Goal: Information Seeking & Learning: Learn about a topic

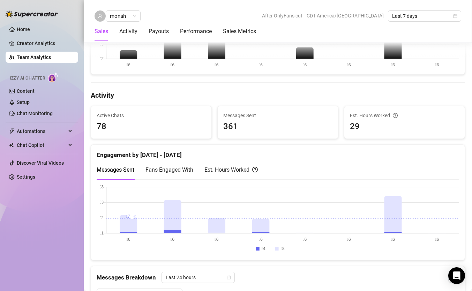
scroll to position [239, 0]
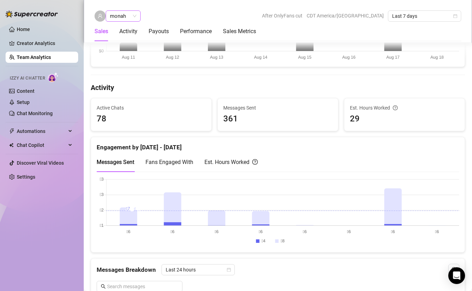
click at [133, 17] on span "monah" at bounding box center [123, 16] width 27 height 10
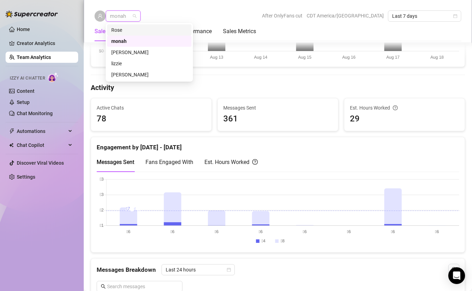
click at [128, 30] on div "Rose" at bounding box center [149, 30] width 76 height 8
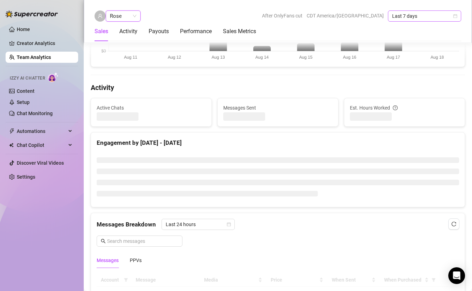
scroll to position [230, 0]
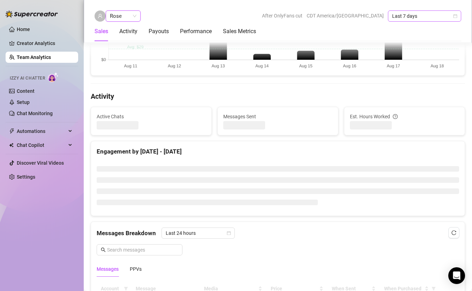
click at [452, 16] on span "Last 7 days" at bounding box center [424, 16] width 65 height 10
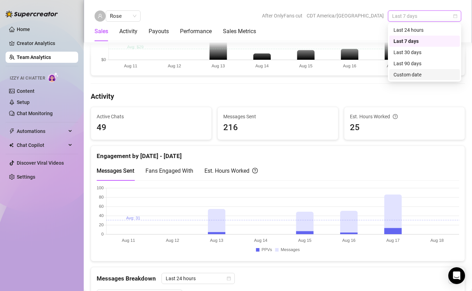
click at [405, 75] on div "Custom date" at bounding box center [425, 75] width 62 height 8
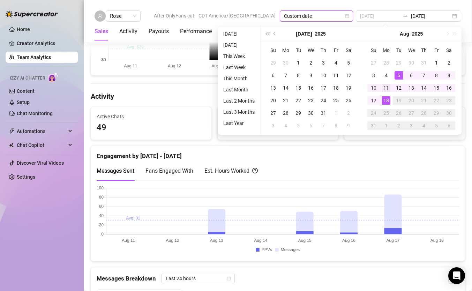
type input "[DATE]"
click at [386, 85] on div "11" at bounding box center [386, 88] width 8 height 8
type input "[DATE]"
click at [374, 101] on div "17" at bounding box center [374, 100] width 8 height 8
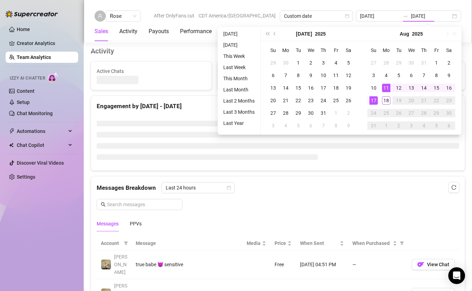
type input "[DATE]"
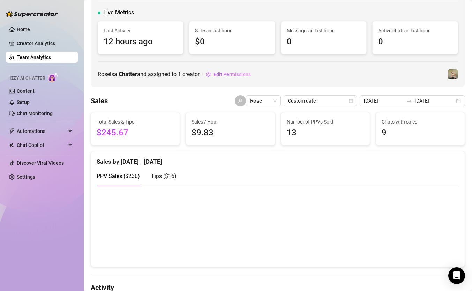
scroll to position [32, 0]
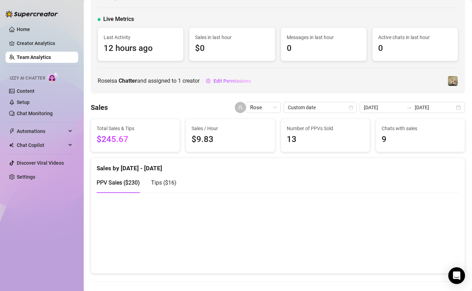
click at [168, 185] on span "Tips ( $16 )" at bounding box center [163, 182] width 25 height 7
click at [124, 184] on span "PPV Sales ( $230 )" at bounding box center [118, 182] width 43 height 7
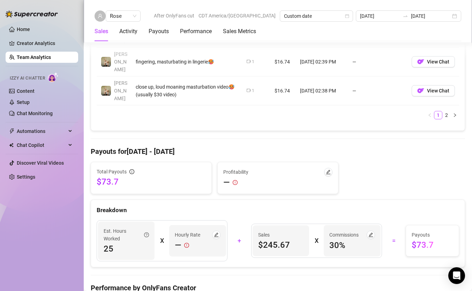
scroll to position [758, 0]
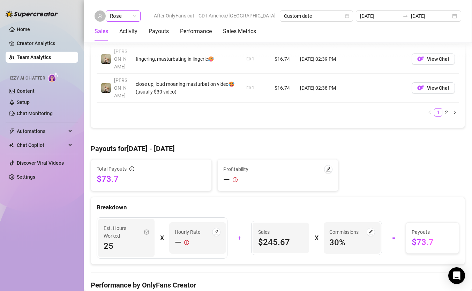
click at [135, 16] on span "Rose" at bounding box center [123, 16] width 27 height 10
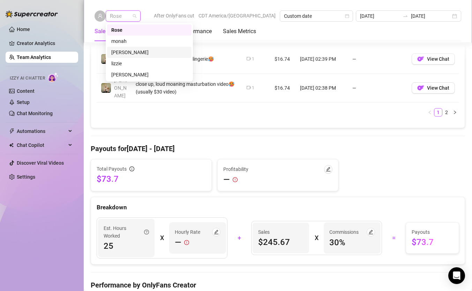
click at [127, 53] on div "[PERSON_NAME]" at bounding box center [149, 53] width 76 height 8
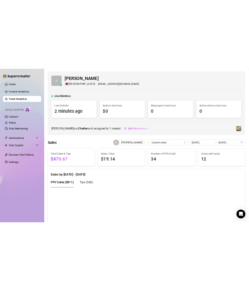
scroll to position [99, 0]
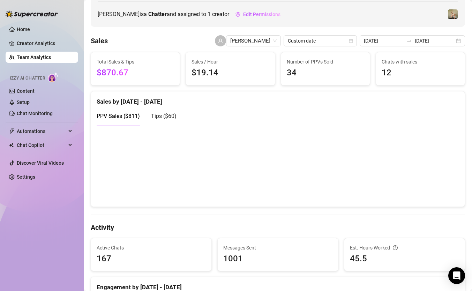
click at [158, 116] on span "Tips ( $60 )" at bounding box center [163, 116] width 25 height 7
click at [132, 118] on span "PPV Sales ( $811 )" at bounding box center [118, 116] width 43 height 7
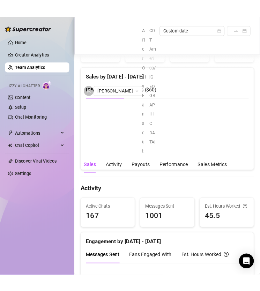
scroll to position [154, 0]
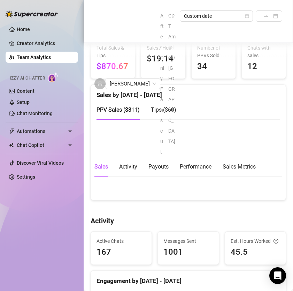
click at [170, 106] on span "Tips ( $60 )" at bounding box center [163, 109] width 25 height 7
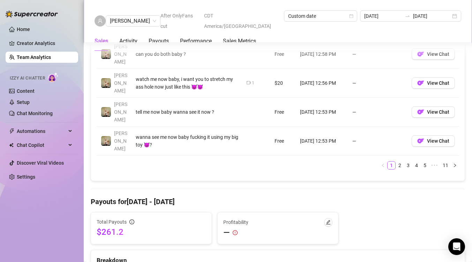
scroll to position [724, 0]
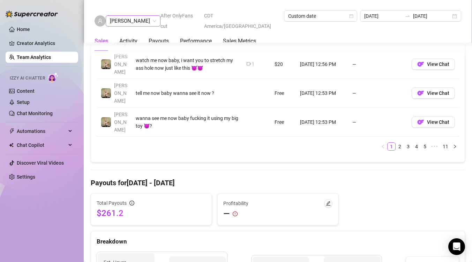
click at [135, 16] on span "[PERSON_NAME]" at bounding box center [133, 21] width 46 height 10
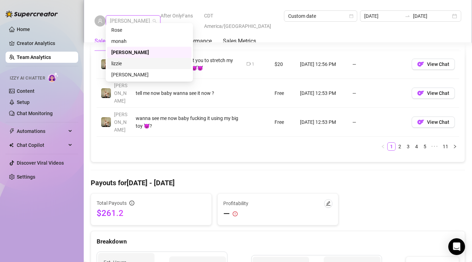
click at [120, 64] on div "lizzie" at bounding box center [149, 64] width 76 height 8
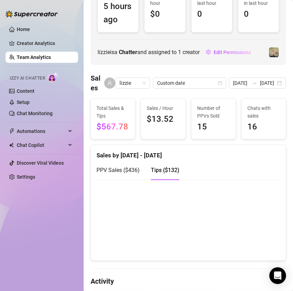
scroll to position [47, 0]
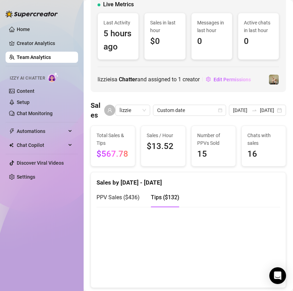
click at [121, 198] on span "PPV Sales ( $436 )" at bounding box center [118, 197] width 43 height 7
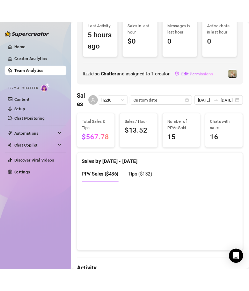
scroll to position [69, 0]
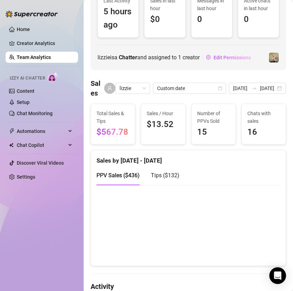
click at [120, 239] on canvas at bounding box center [189, 225] width 184 height 70
click at [152, 232] on canvas at bounding box center [189, 225] width 184 height 70
click at [194, 248] on canvas at bounding box center [189, 225] width 184 height 70
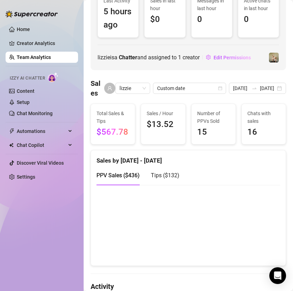
click at [247, 245] on canvas at bounding box center [189, 225] width 184 height 70
click at [167, 173] on span "Tips ( $132 )" at bounding box center [165, 175] width 29 height 7
click at [140, 241] on canvas at bounding box center [189, 225] width 184 height 70
click at [200, 244] on canvas at bounding box center [189, 225] width 184 height 70
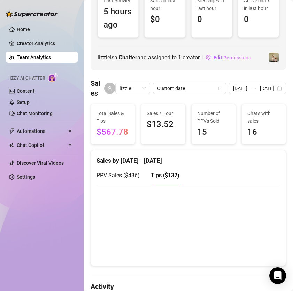
click at [200, 244] on canvas at bounding box center [189, 225] width 184 height 70
click at [239, 245] on canvas at bounding box center [189, 225] width 184 height 70
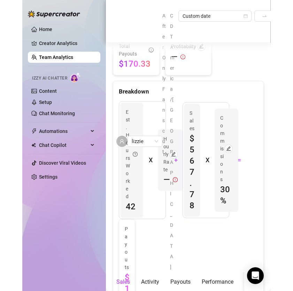
scroll to position [997, 0]
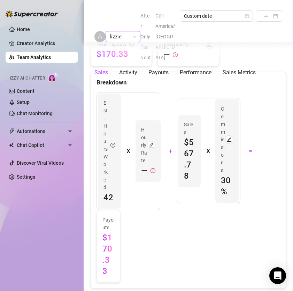
click at [135, 33] on span "lizzie" at bounding box center [123, 36] width 27 height 10
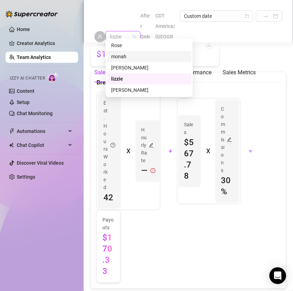
click at [131, 57] on div "monah" at bounding box center [149, 57] width 76 height 8
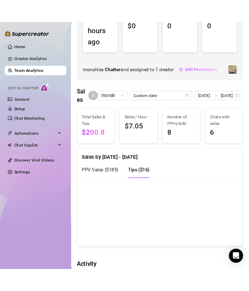
scroll to position [95, 0]
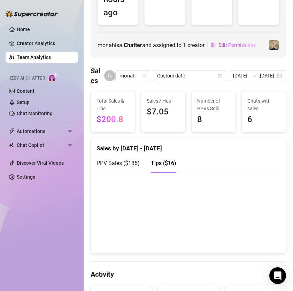
click at [117, 163] on span "PPV Sales ( $185 )" at bounding box center [118, 163] width 43 height 7
click at [115, 233] on canvas at bounding box center [189, 213] width 184 height 70
click at [164, 230] on canvas at bounding box center [189, 213] width 184 height 70
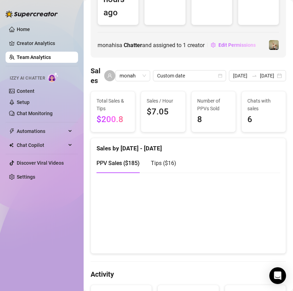
click at [218, 232] on canvas at bounding box center [189, 213] width 184 height 70
click at [166, 161] on span "Tips ( $16 )" at bounding box center [163, 163] width 25 height 7
click at [141, 224] on canvas at bounding box center [189, 213] width 184 height 70
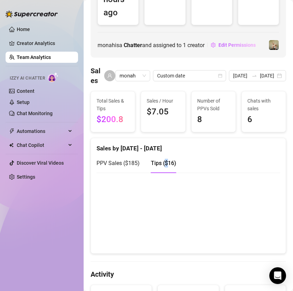
click at [141, 224] on canvas at bounding box center [189, 213] width 184 height 70
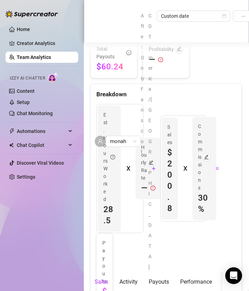
scroll to position [1099, 0]
